Goal: Transaction & Acquisition: Purchase product/service

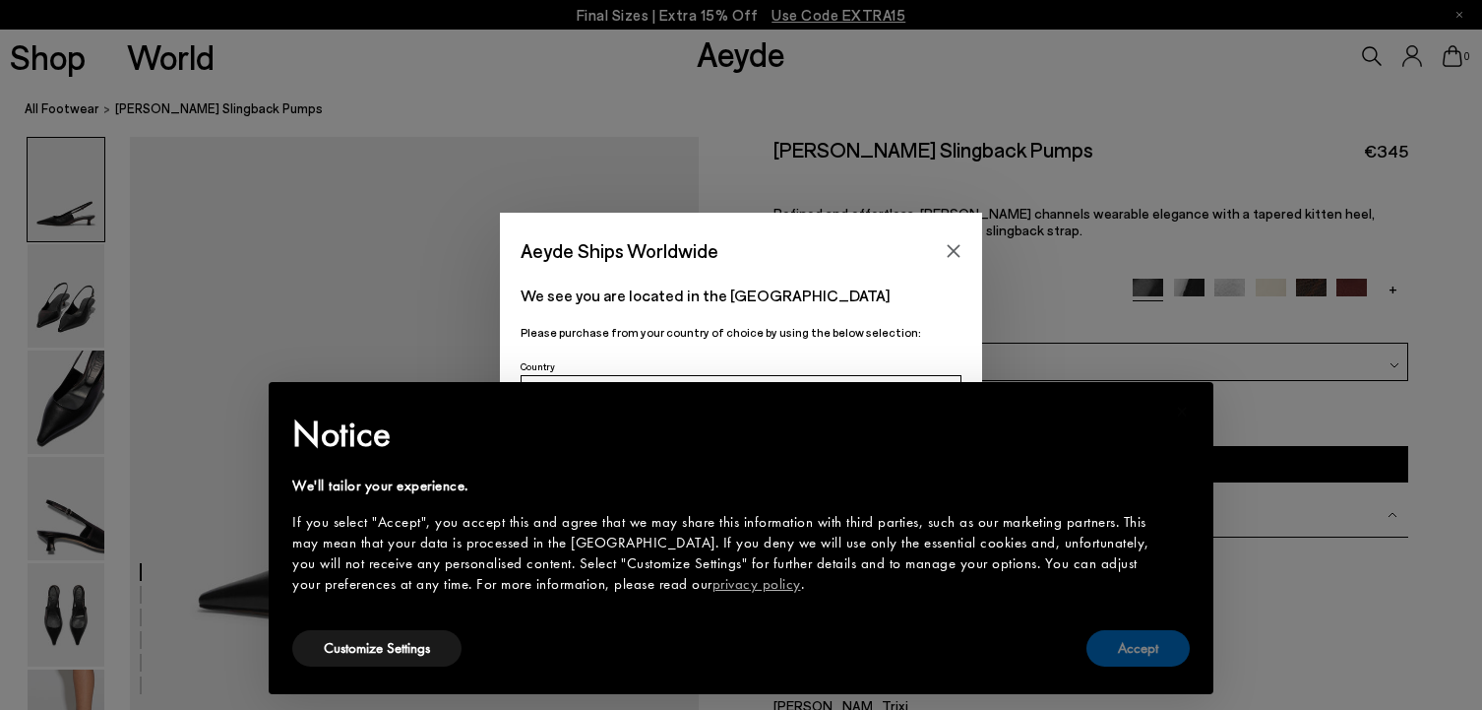
click at [1130, 645] on button "Accept" at bounding box center [1138, 648] width 103 height 36
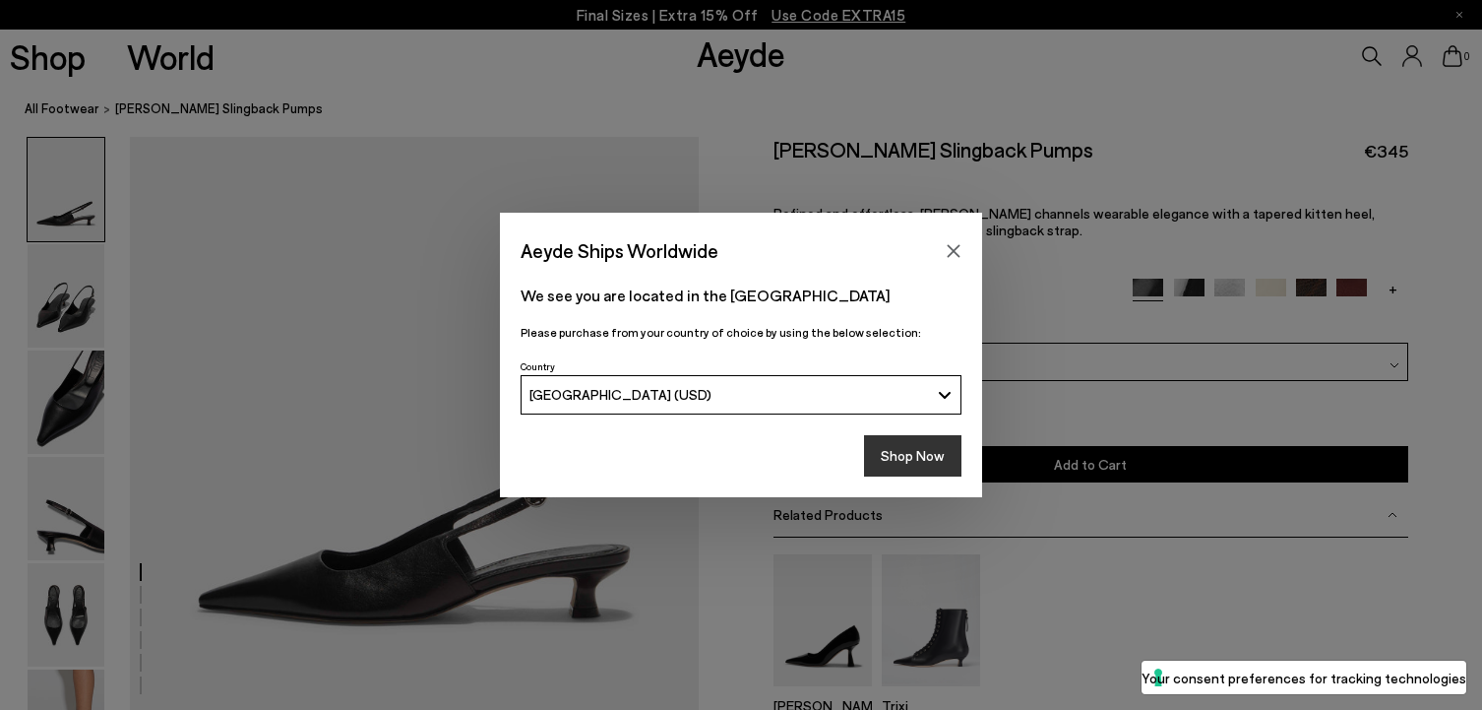
click at [923, 446] on button "Shop Now" at bounding box center [912, 455] width 97 height 41
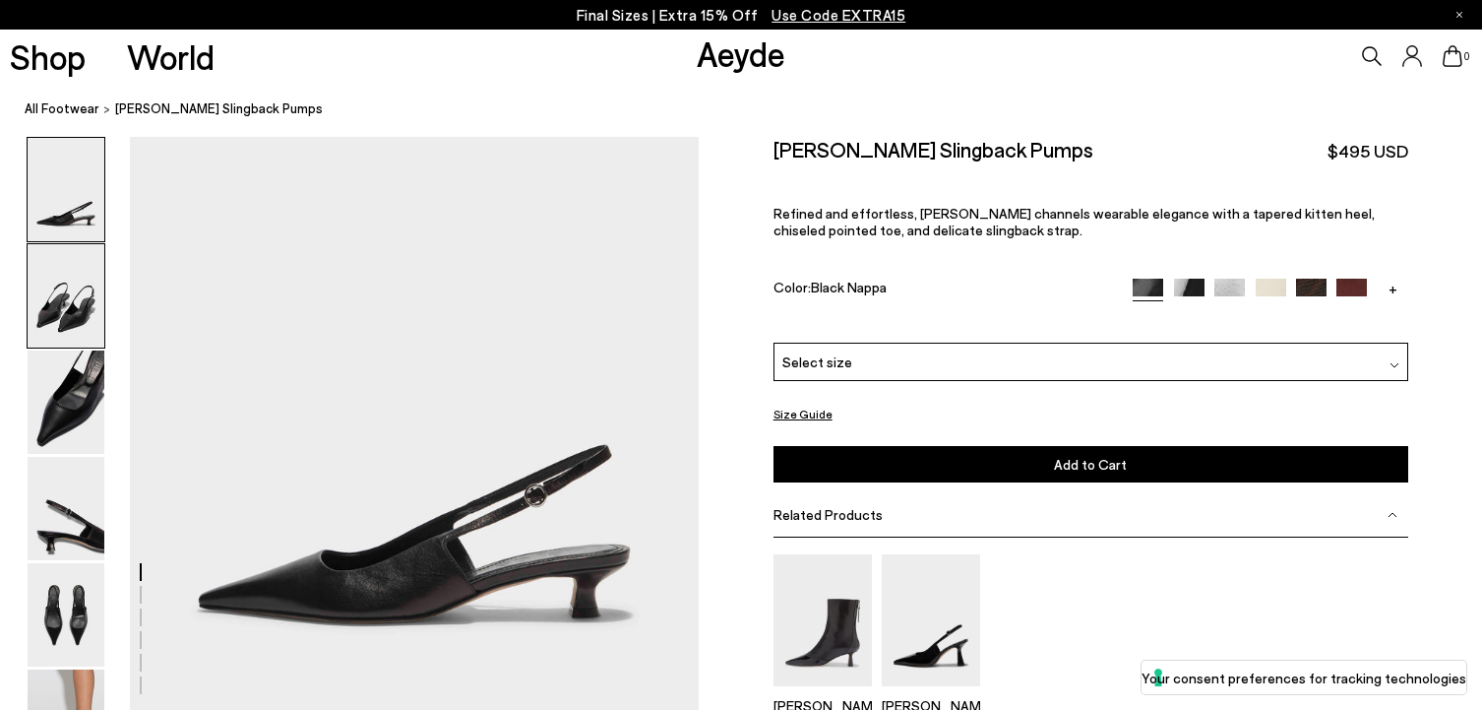
click at [67, 300] on img at bounding box center [66, 295] width 77 height 103
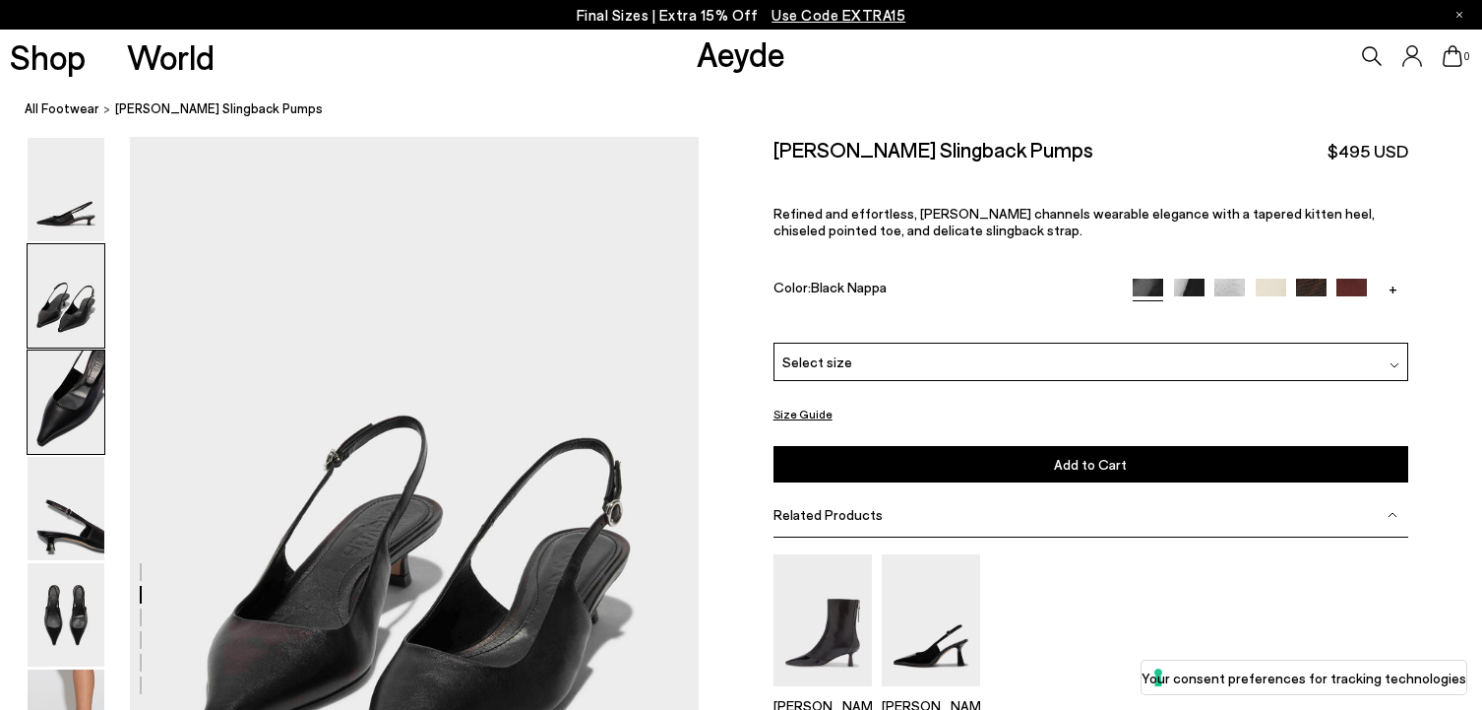
click at [66, 350] on img at bounding box center [66, 401] width 77 height 103
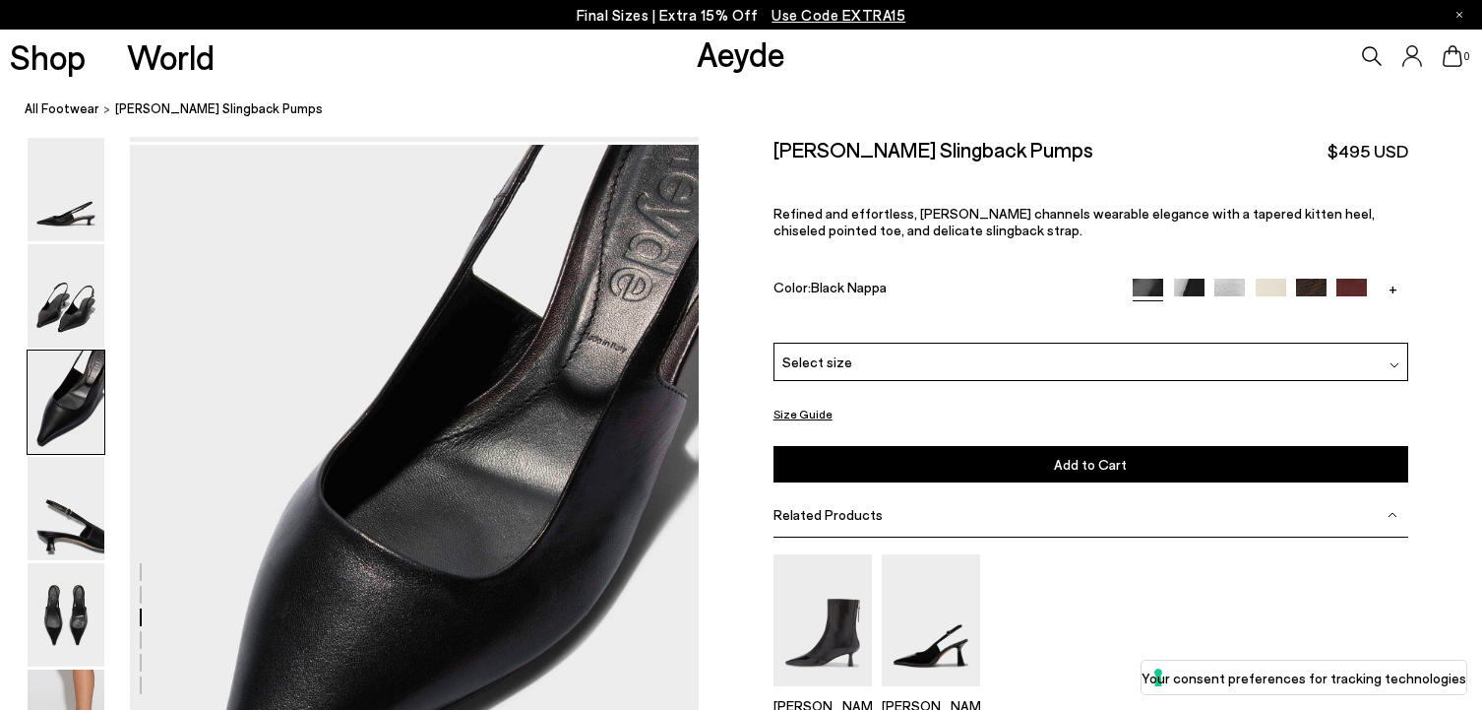
scroll to position [1340, 0]
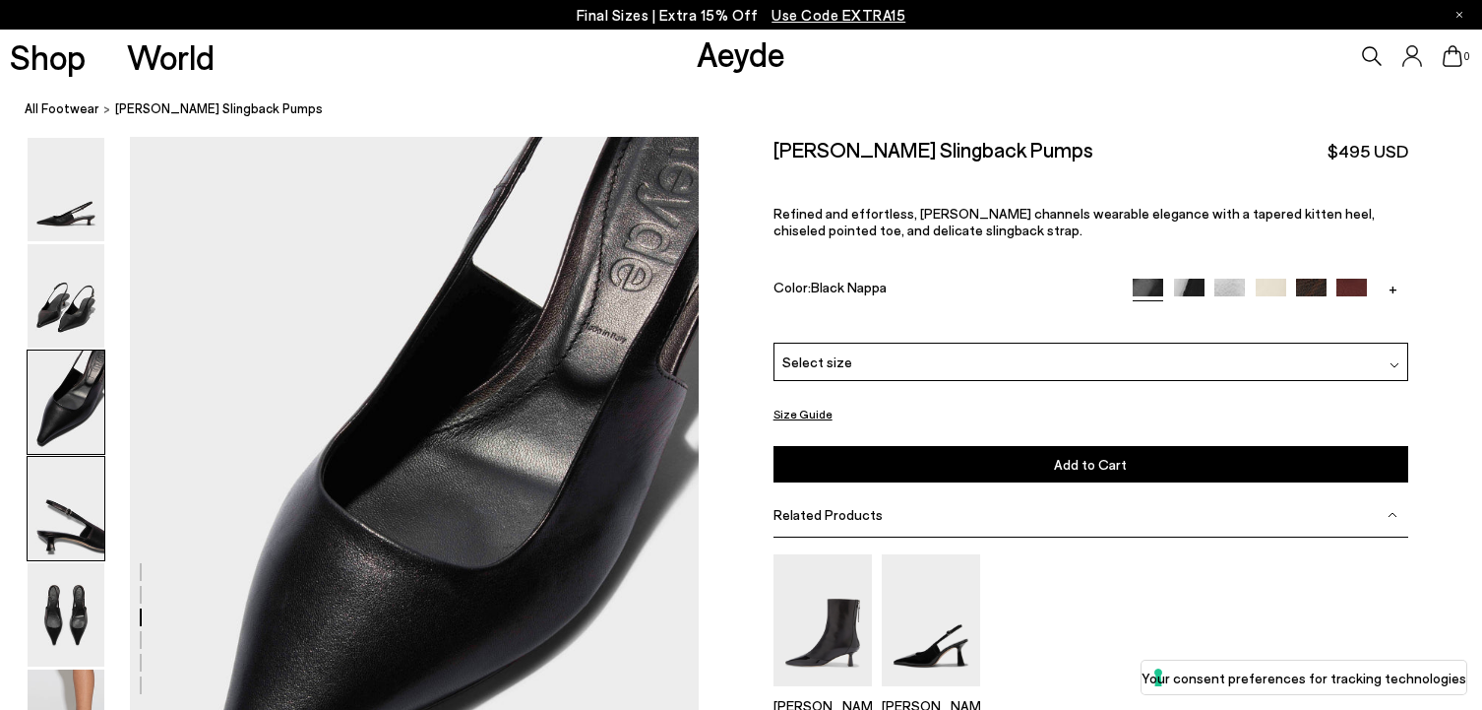
click at [78, 486] on img at bounding box center [66, 508] width 77 height 103
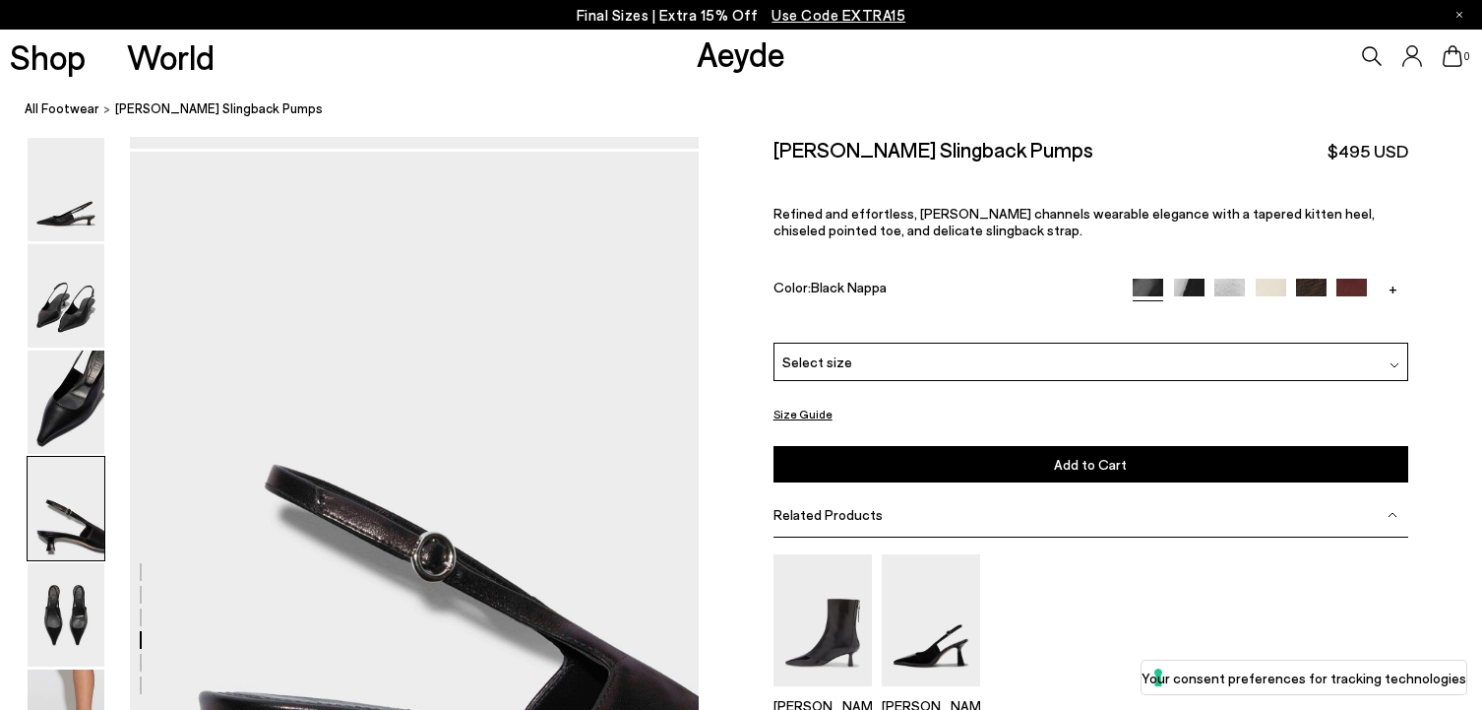
scroll to position [2102, 0]
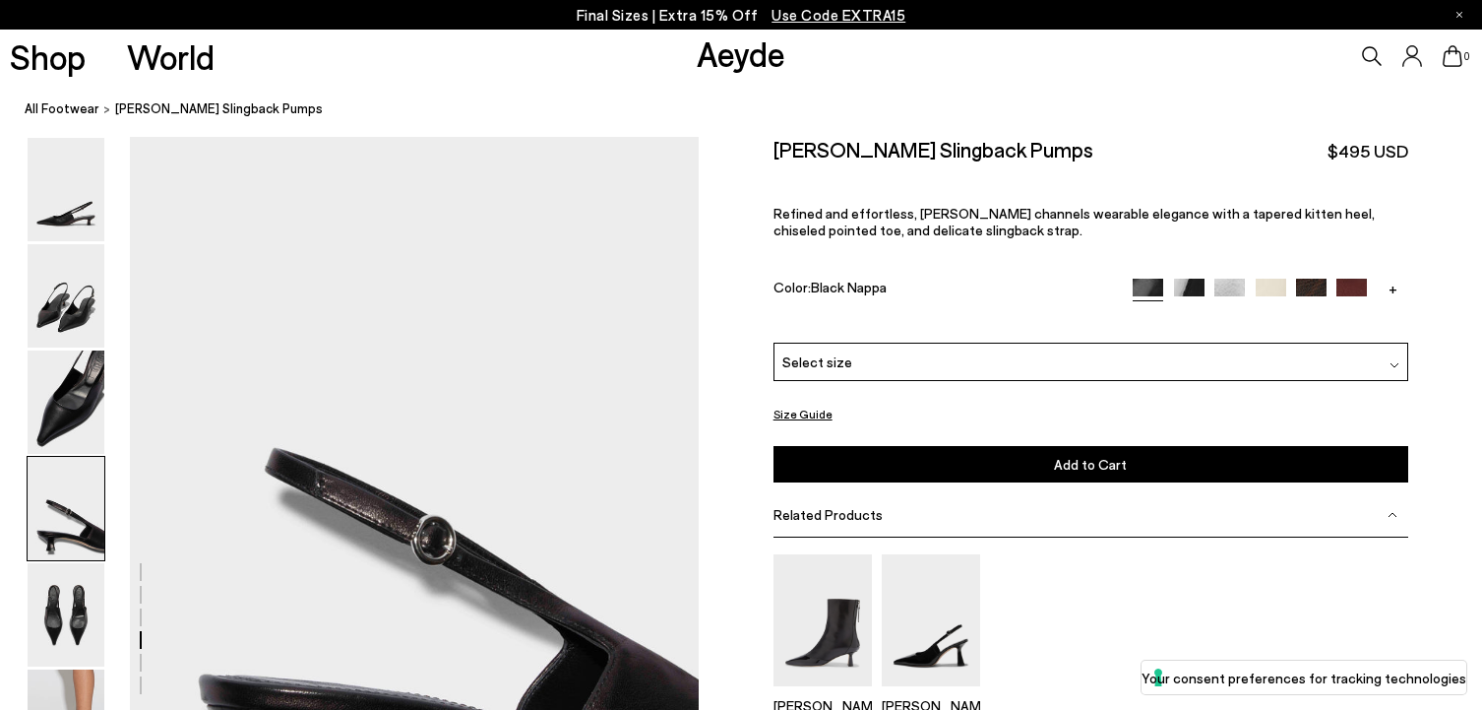
click at [69, 556] on img at bounding box center [66, 508] width 77 height 103
click at [68, 580] on img at bounding box center [66, 614] width 77 height 103
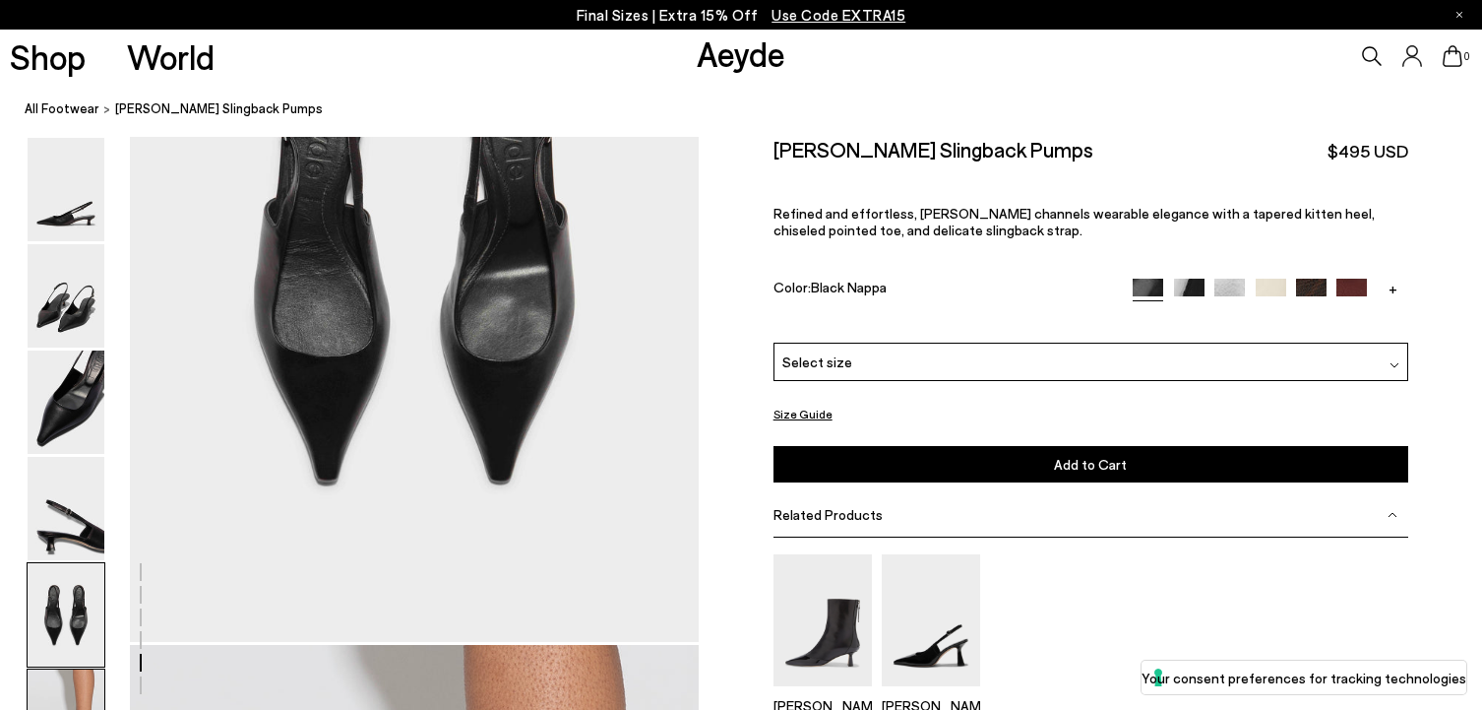
click at [69, 680] on img at bounding box center [66, 720] width 77 height 103
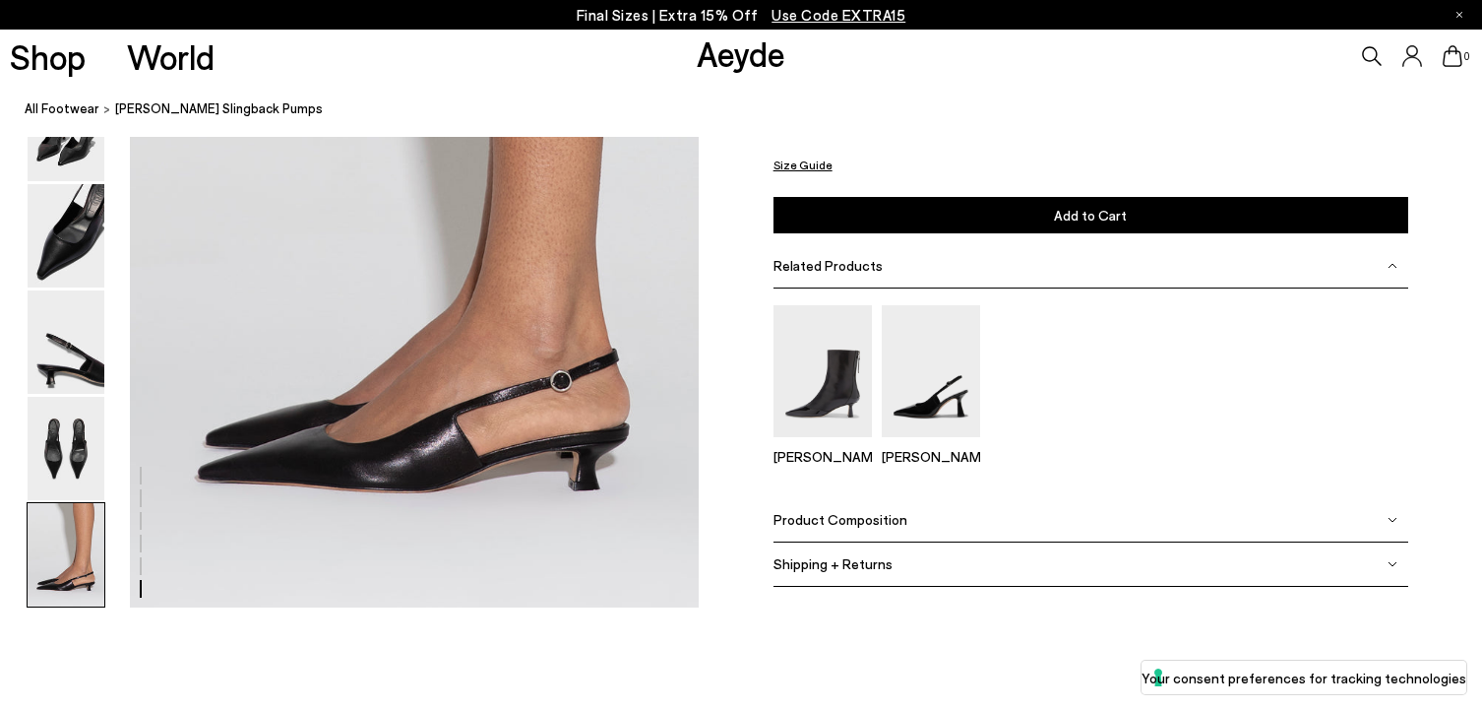
scroll to position [3919, 0]
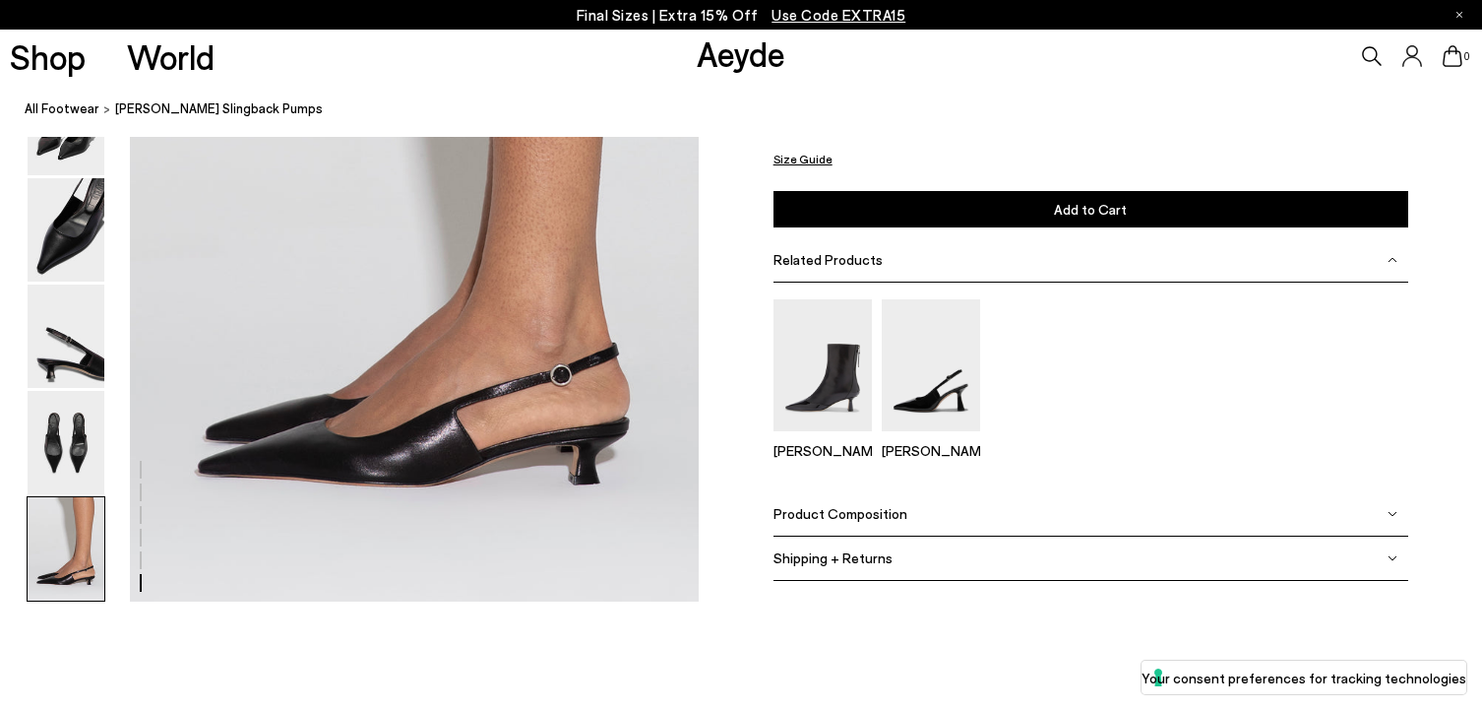
click at [845, 557] on span "Shipping + Returns" at bounding box center [833, 557] width 119 height 17
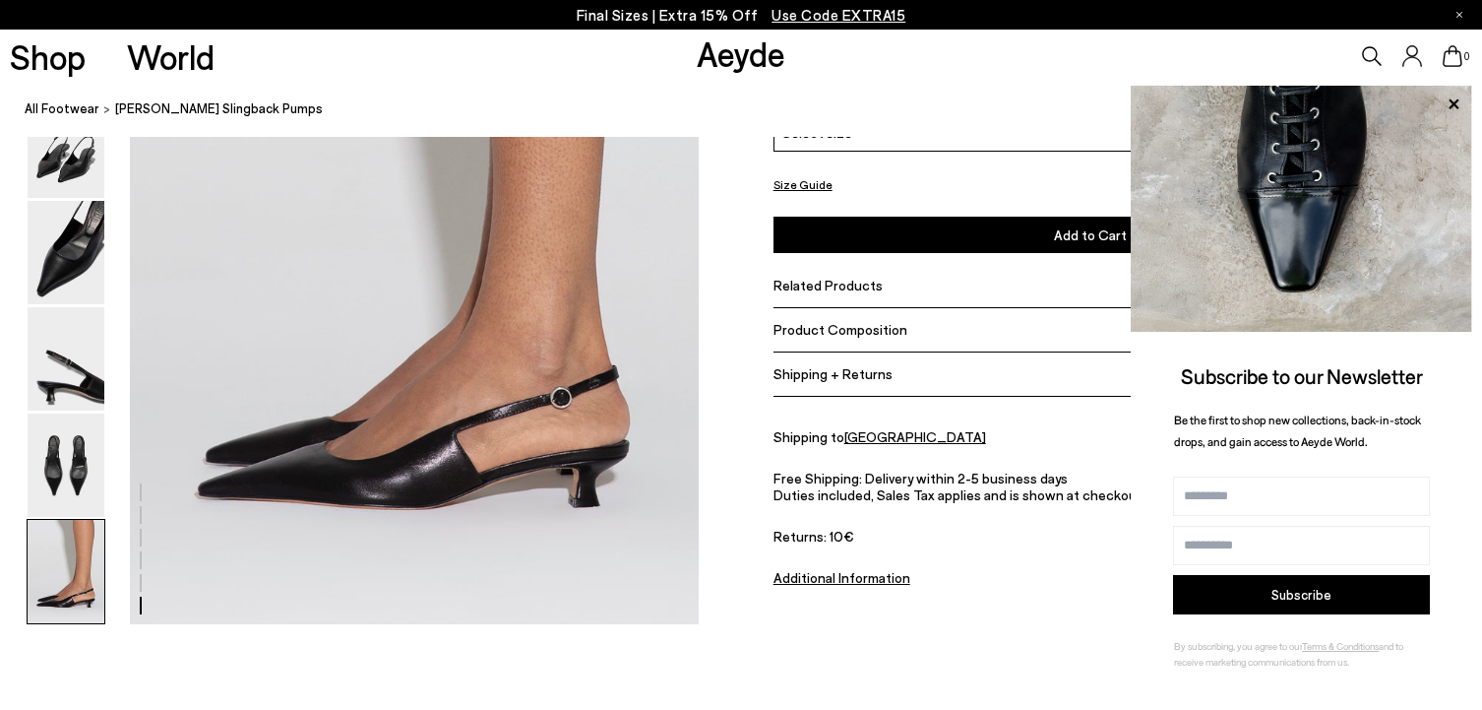
scroll to position [3894, 0]
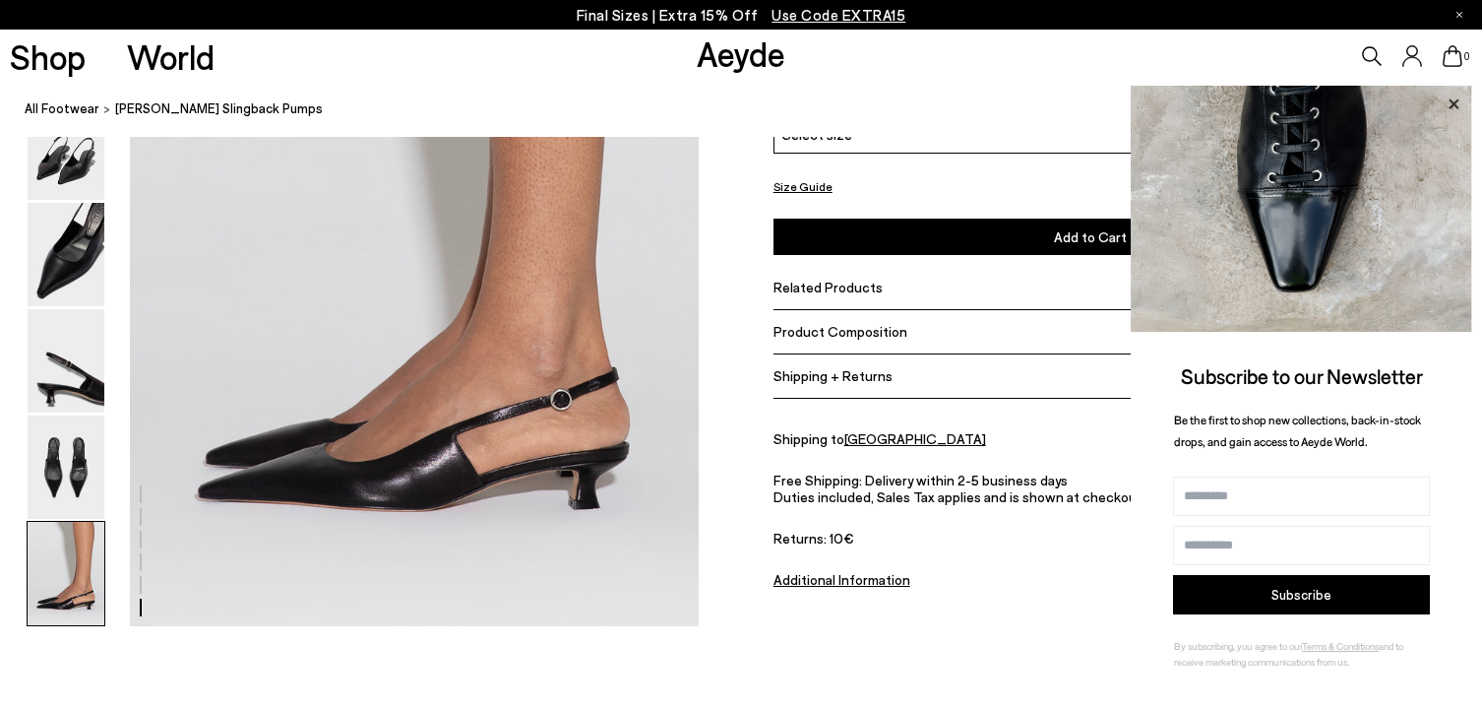
click at [1456, 101] on icon at bounding box center [1454, 103] width 10 height 10
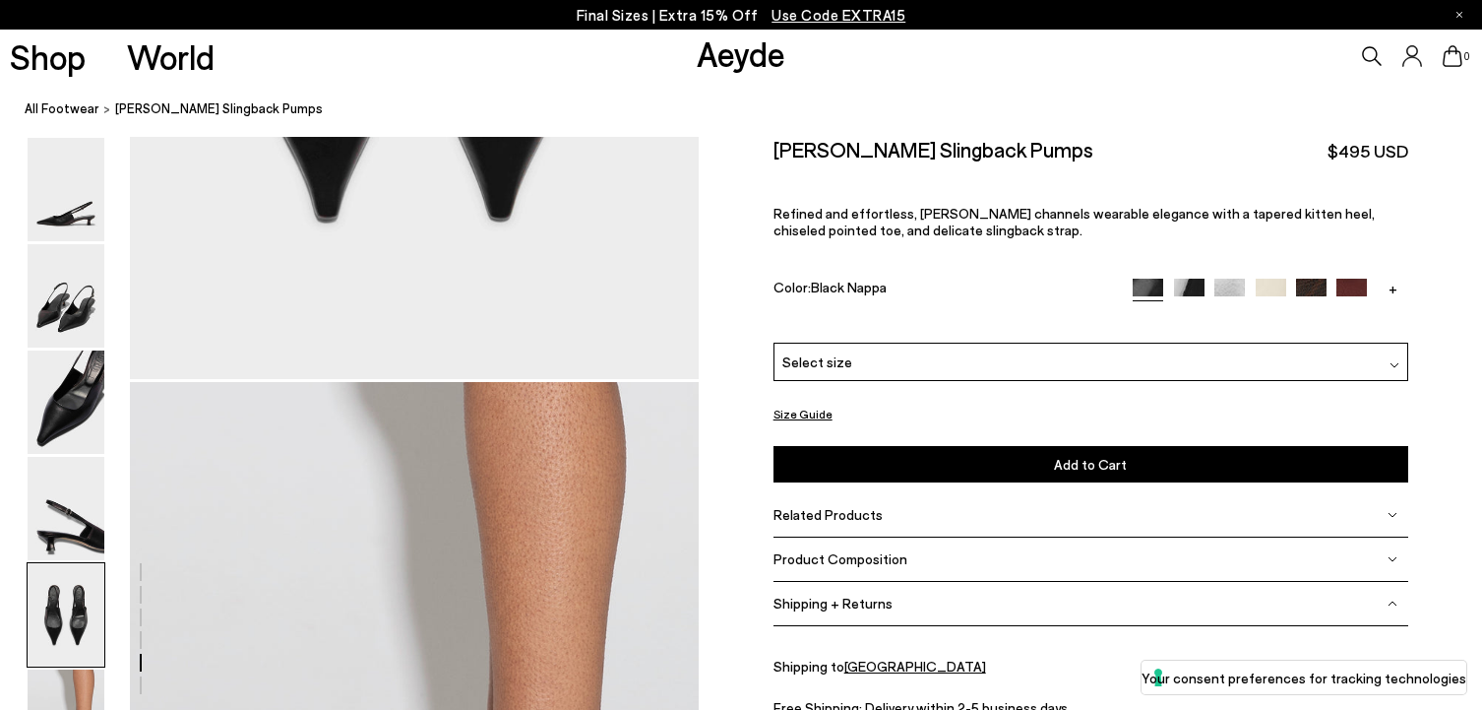
scroll to position [3361, 0]
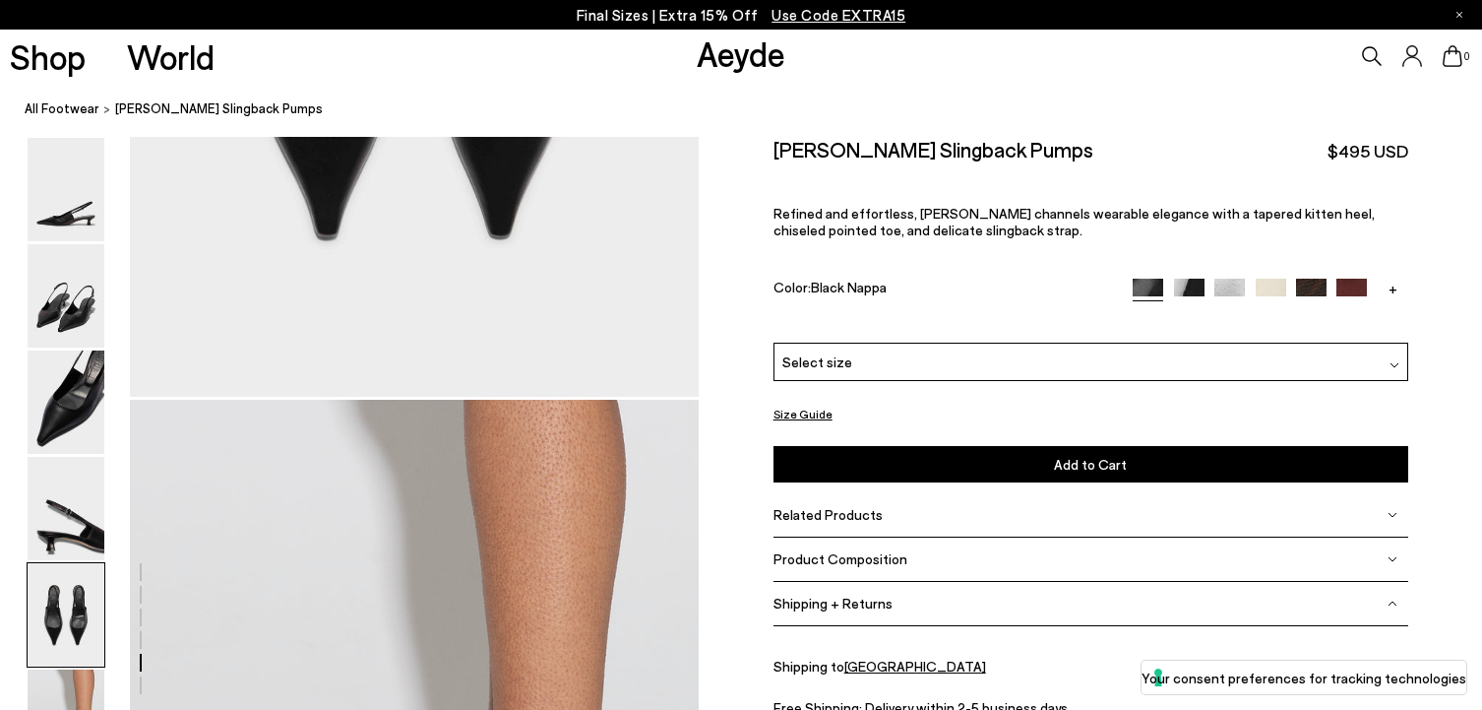
click at [1204, 343] on div "Select size" at bounding box center [1091, 362] width 635 height 38
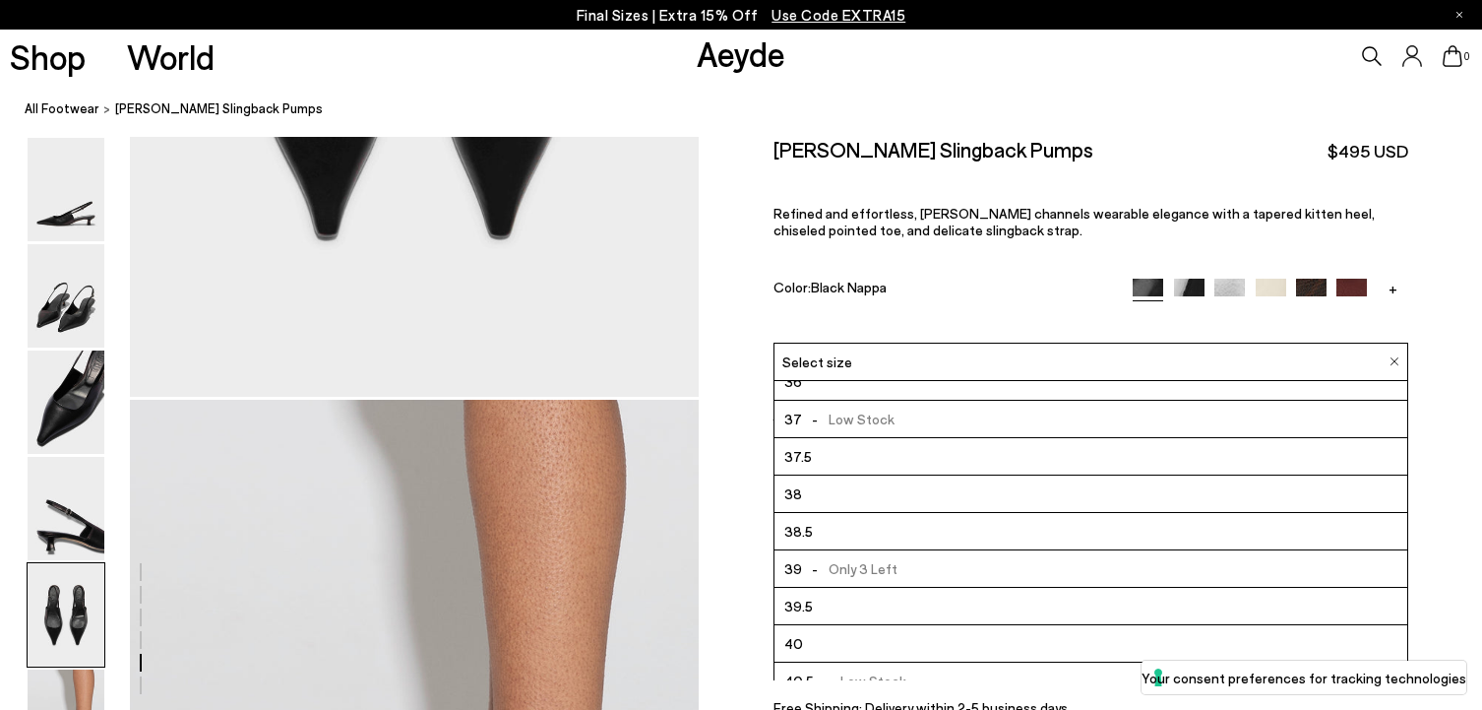
scroll to position [19, 0]
click at [1097, 512] on li "38.5" at bounding box center [1091, 530] width 633 height 37
